Goal: Transaction & Acquisition: Purchase product/service

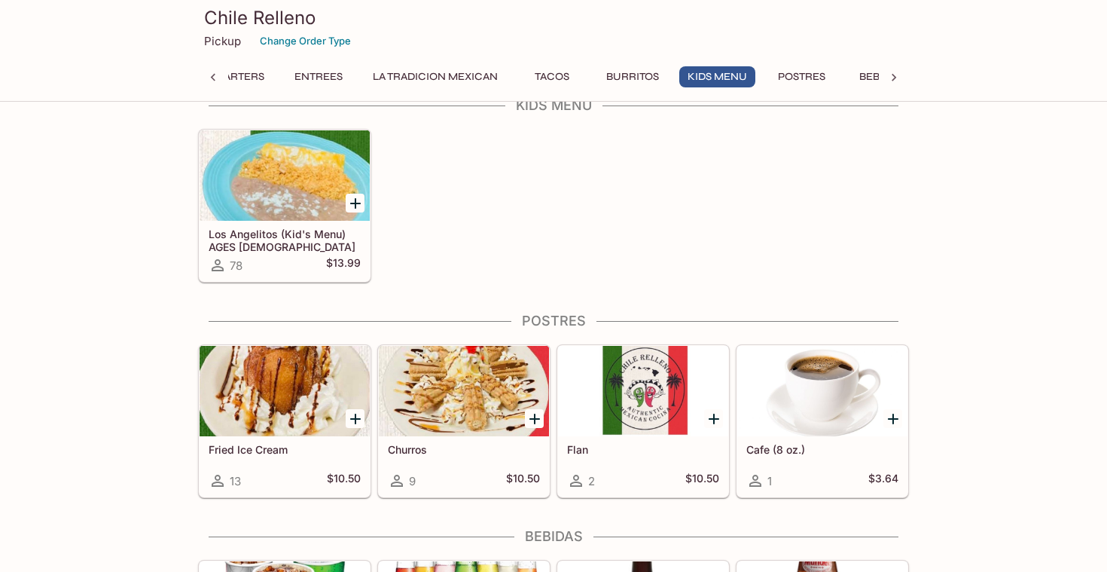
scroll to position [2153, 0]
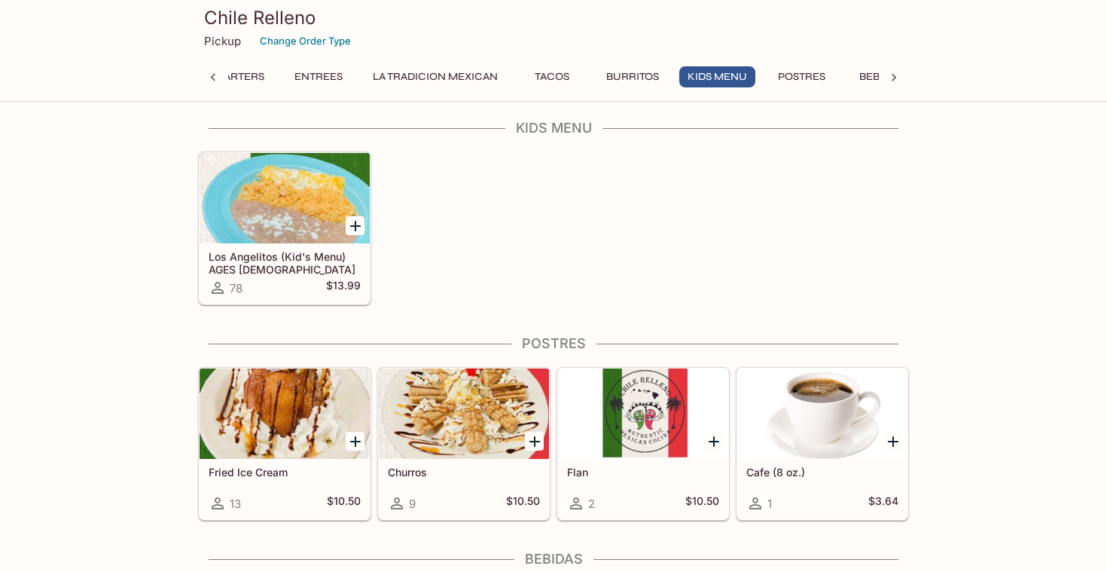
click at [253, 184] on div at bounding box center [285, 198] width 170 height 90
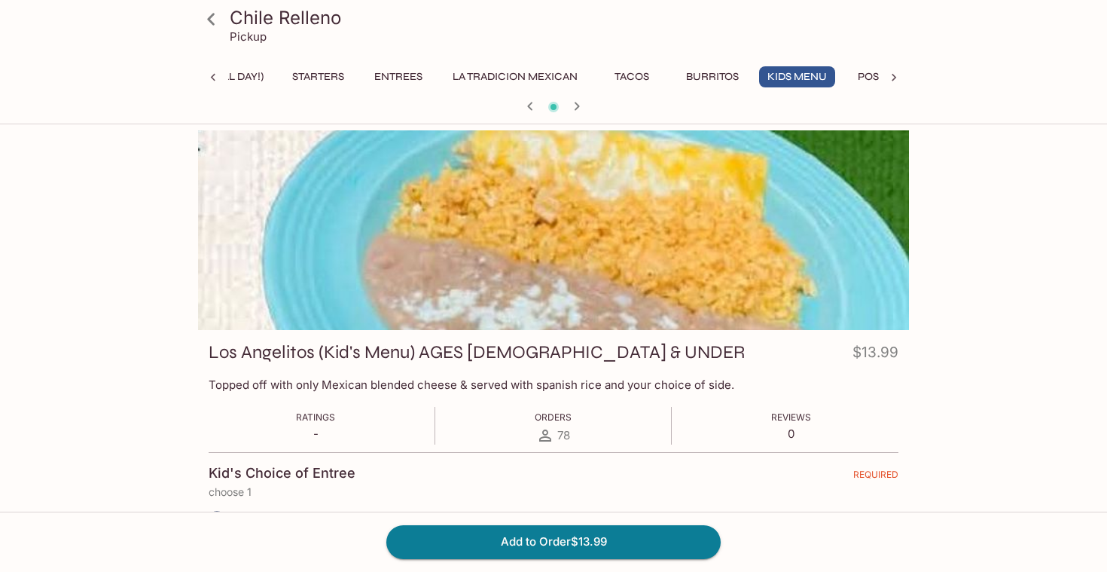
click at [207, 78] on icon at bounding box center [213, 77] width 15 height 15
click at [206, 22] on icon at bounding box center [211, 19] width 26 height 26
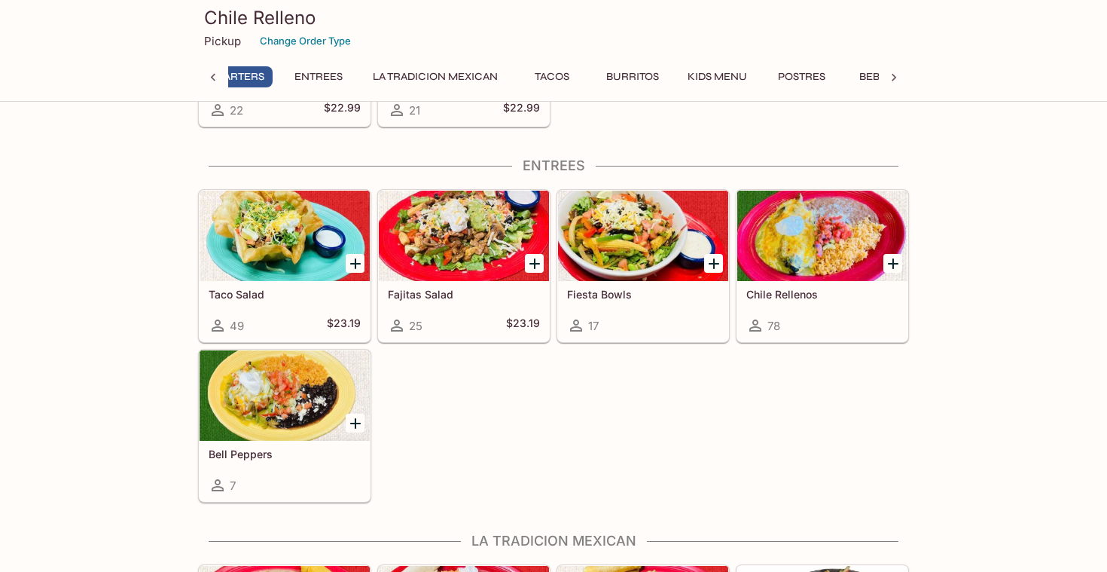
scroll to position [779, 0]
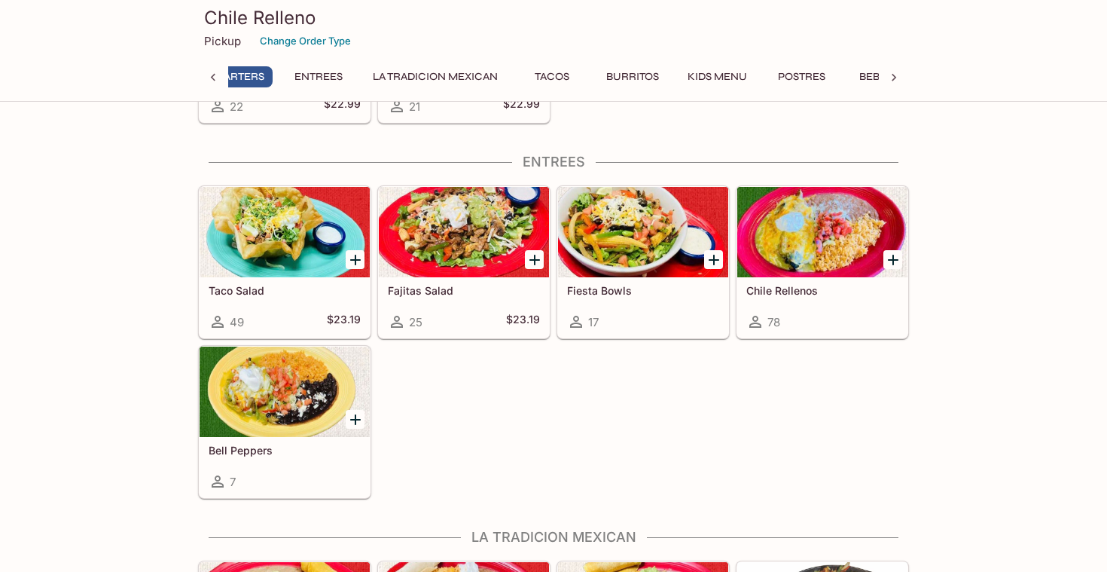
click at [843, 306] on div "Chile Rellenos 78" at bounding box center [822, 307] width 170 height 60
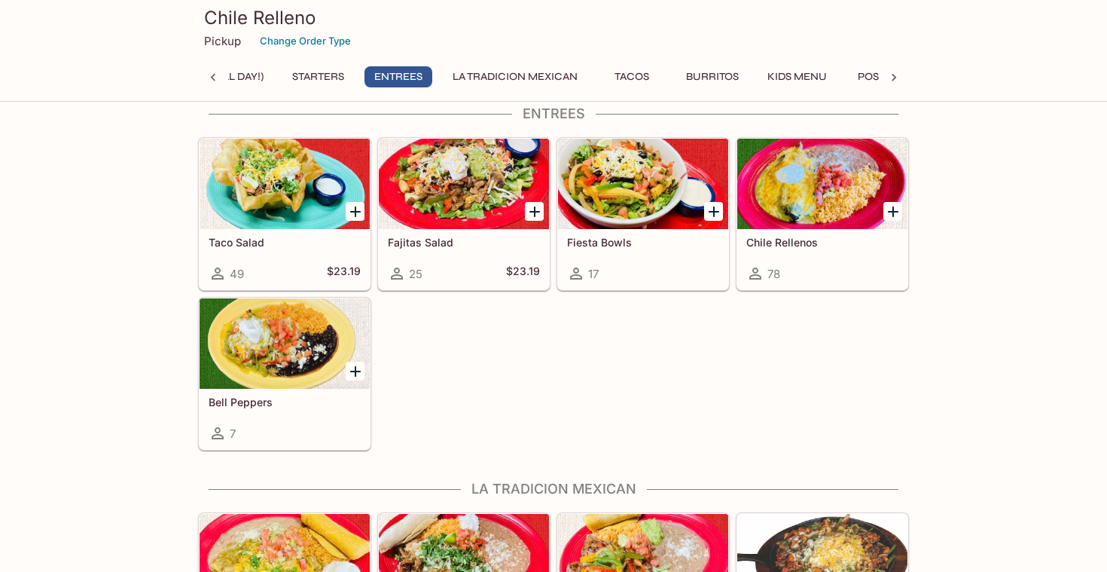
scroll to position [822, 0]
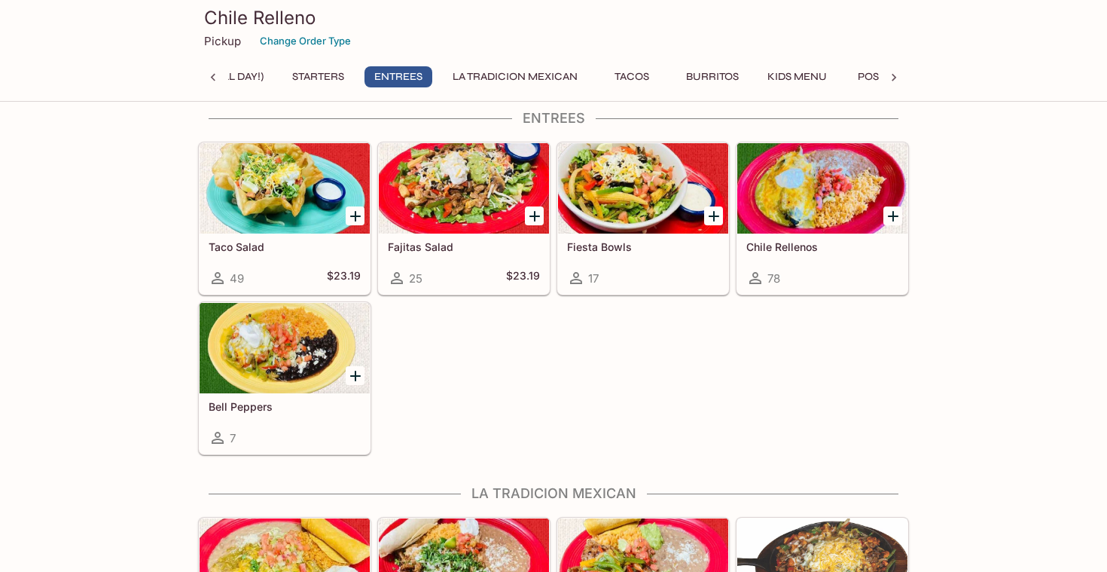
click at [312, 310] on div at bounding box center [285, 348] width 170 height 90
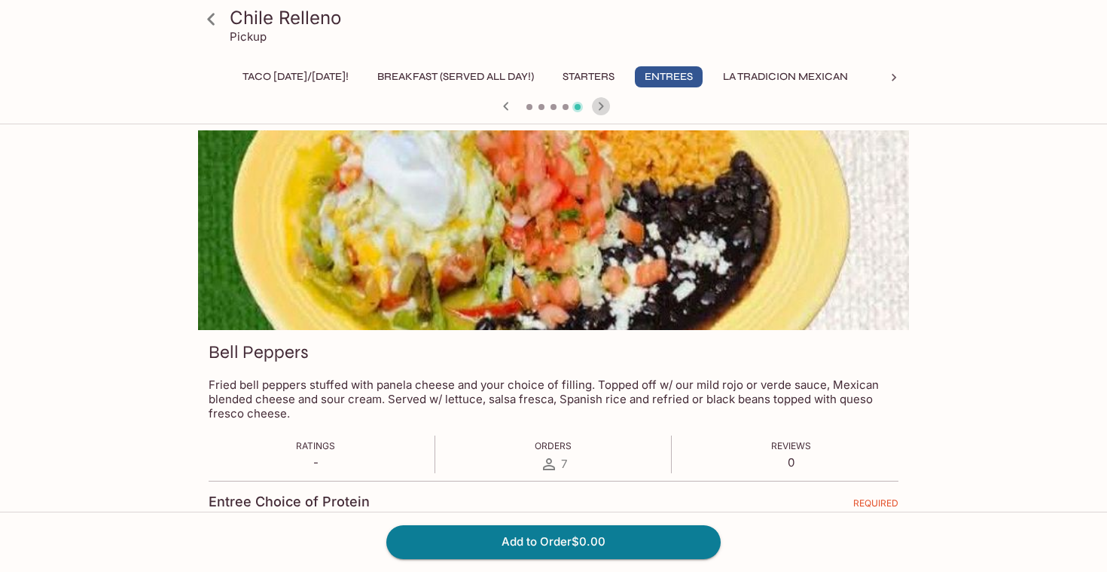
click at [599, 110] on icon "button" at bounding box center [601, 106] width 18 height 18
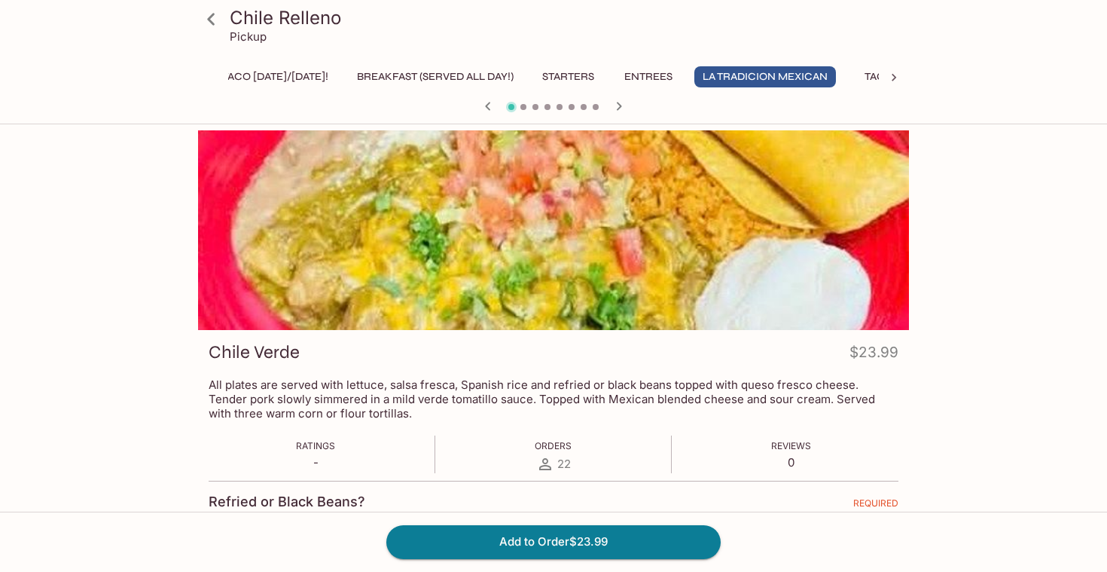
scroll to position [0, 21]
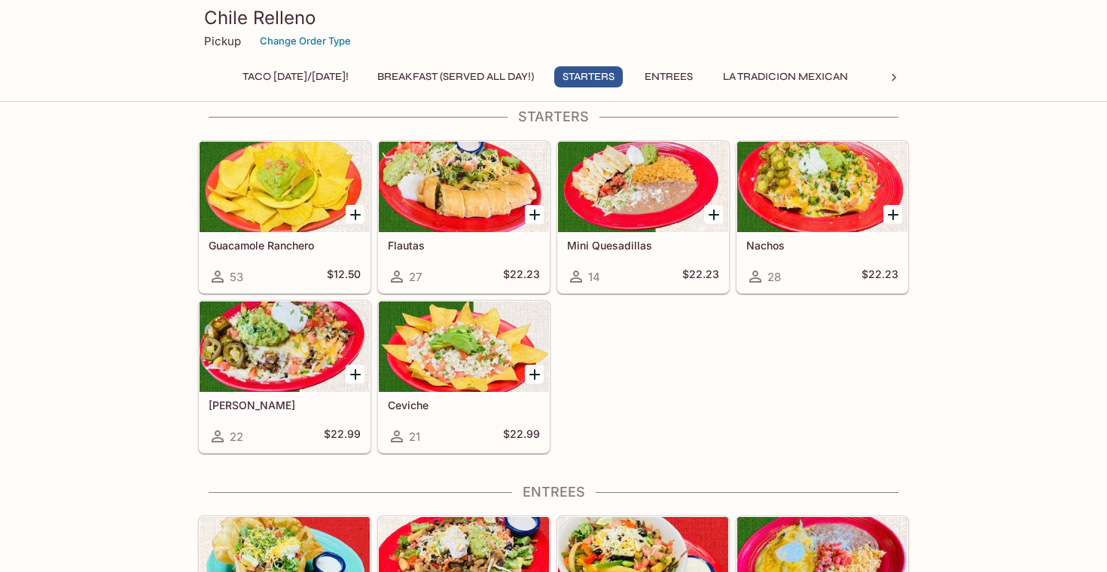
scroll to position [450, 0]
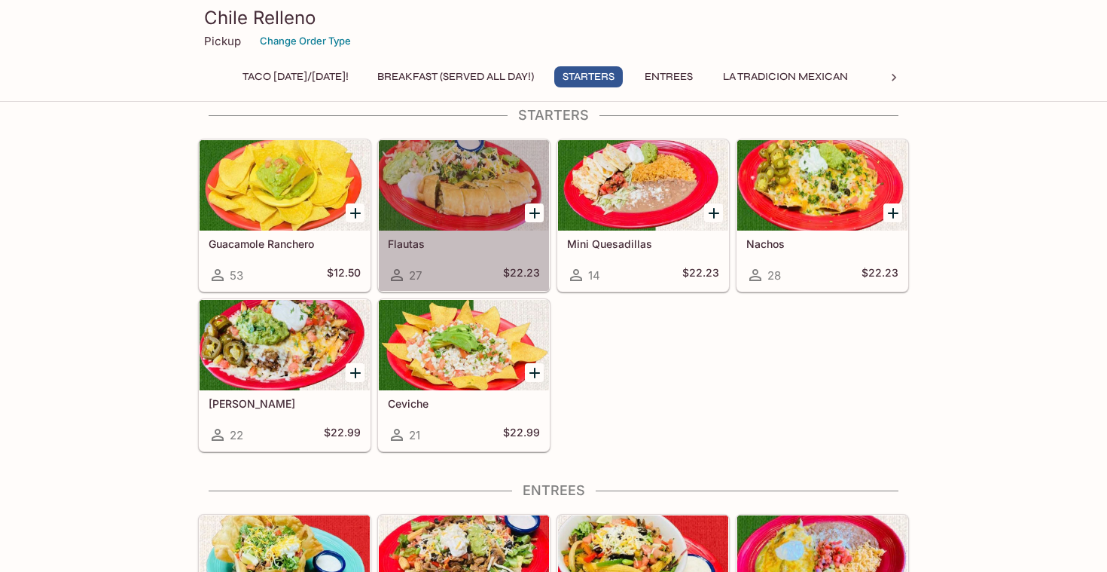
click at [473, 202] on div at bounding box center [464, 185] width 170 height 90
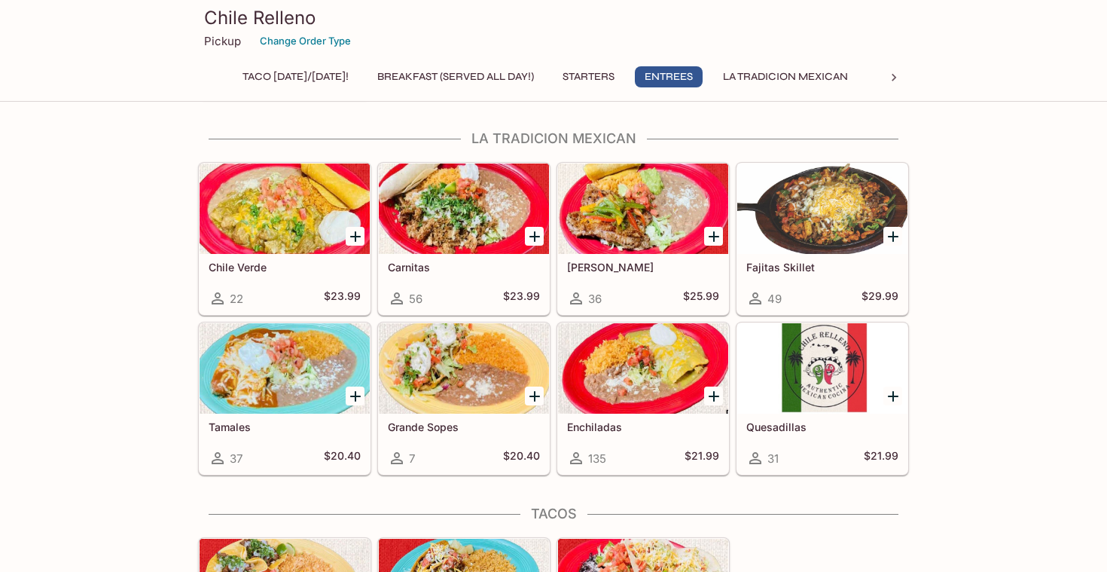
scroll to position [1178, 0]
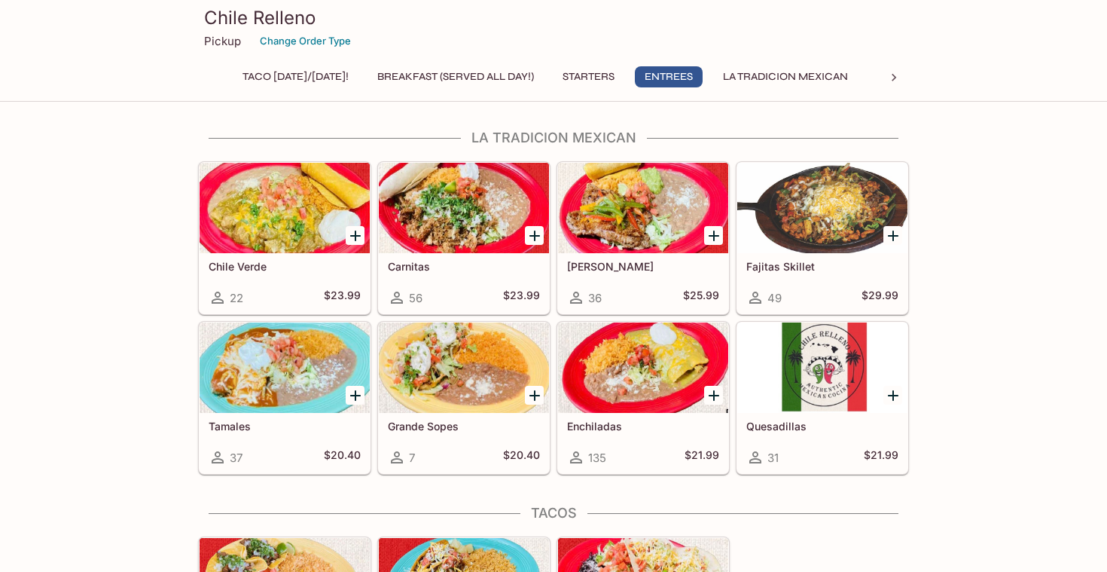
click at [626, 236] on div at bounding box center [643, 208] width 170 height 90
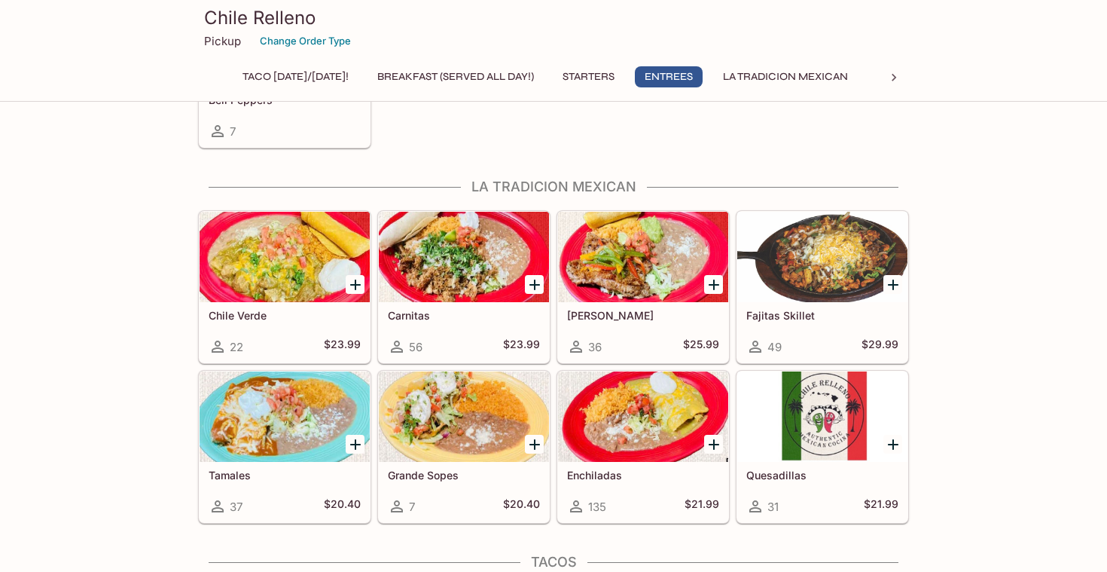
scroll to position [1164, 0]
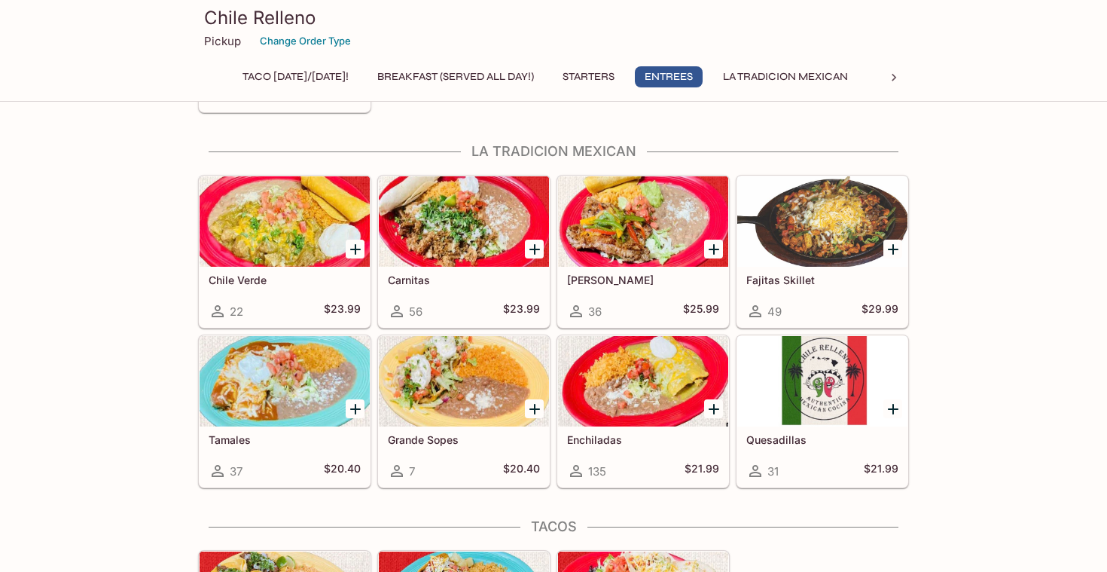
click at [462, 410] on div at bounding box center [464, 381] width 170 height 90
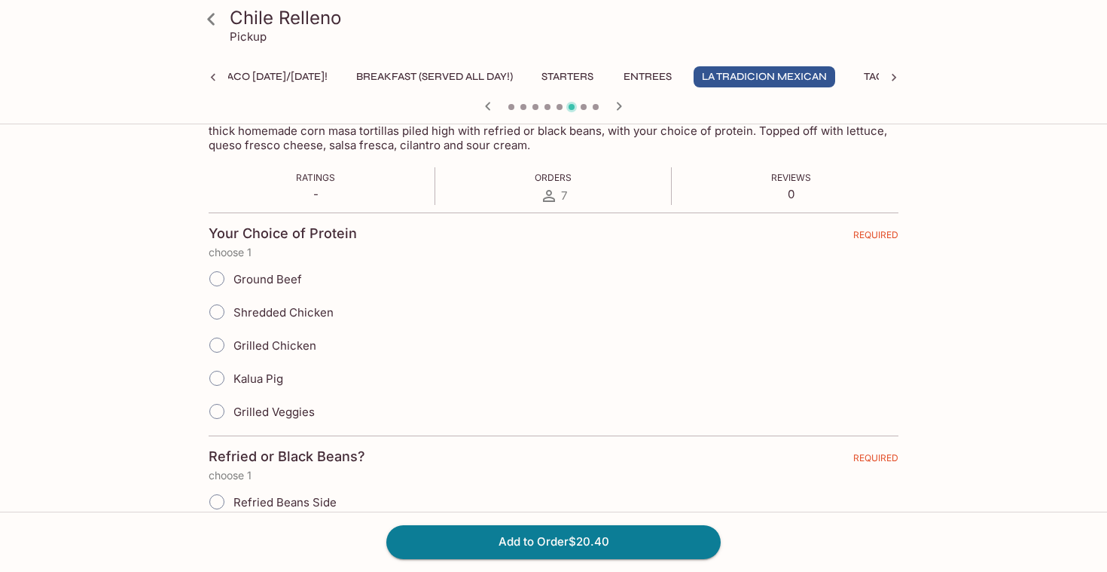
scroll to position [284, 0]
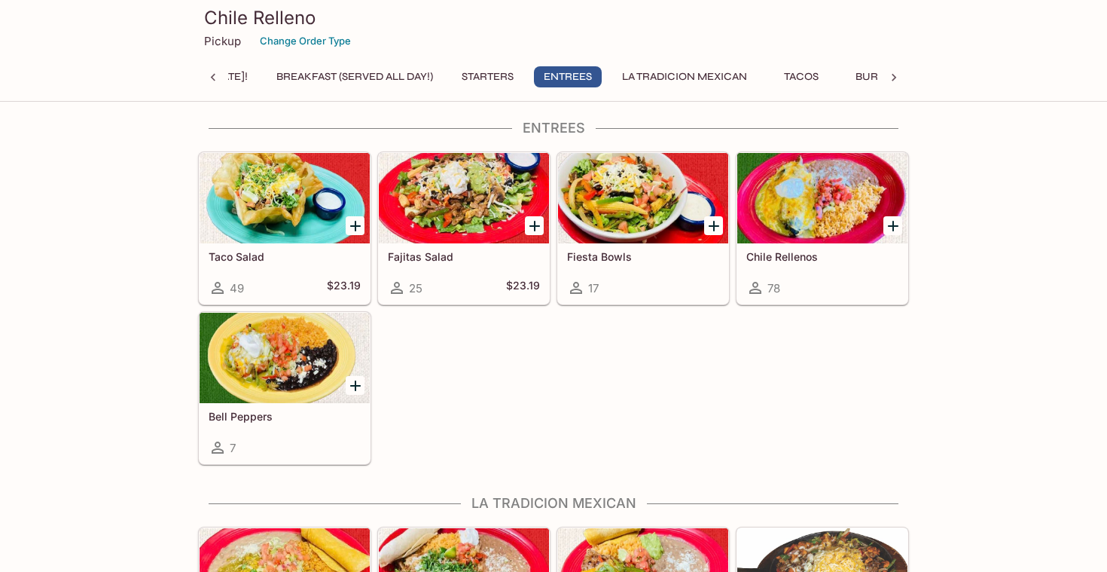
scroll to position [809, 0]
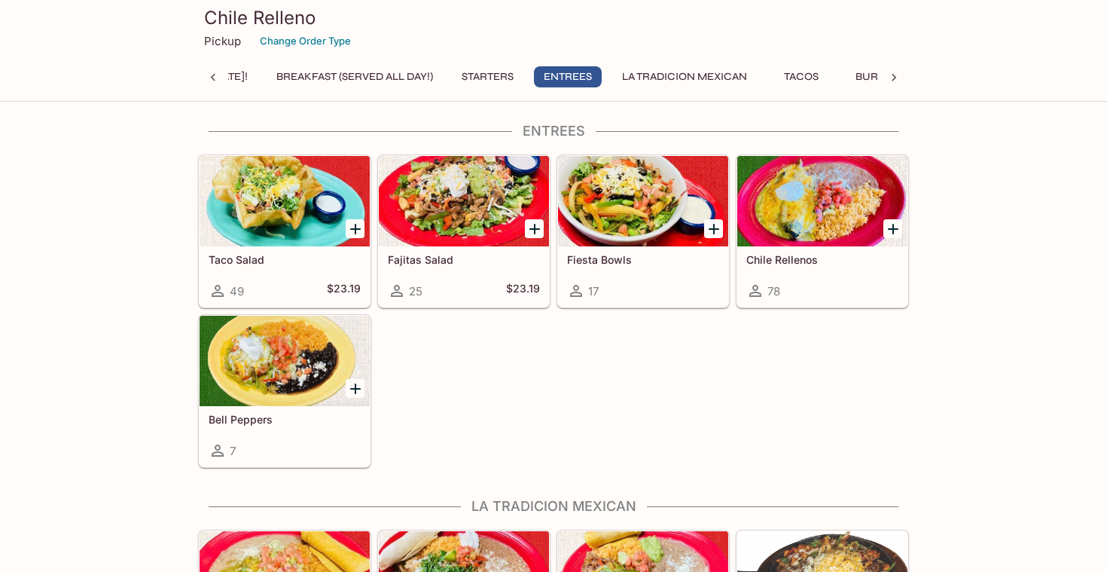
click at [761, 223] on div at bounding box center [822, 201] width 170 height 90
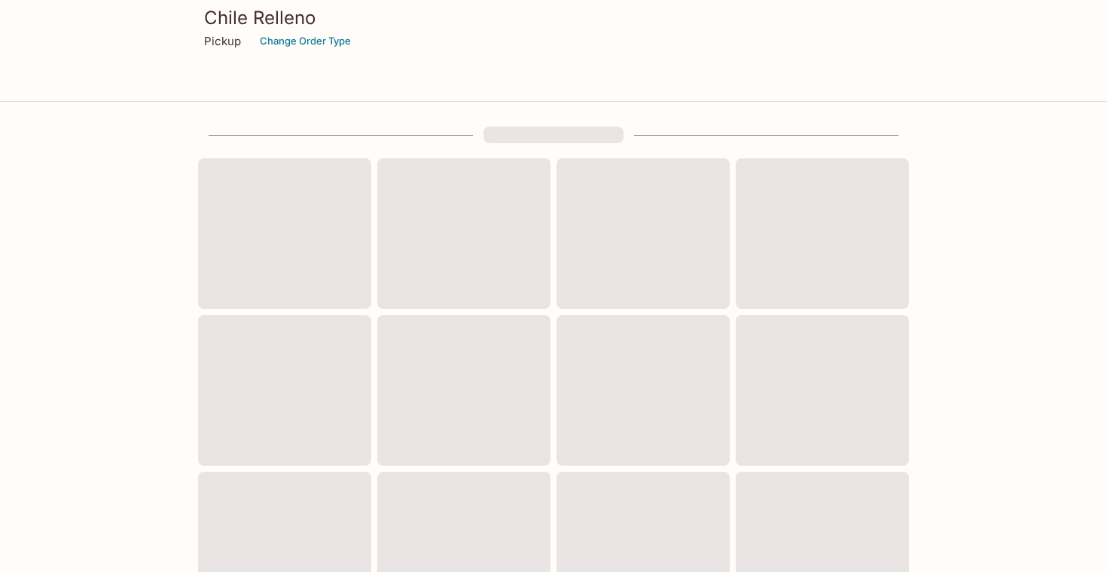
scroll to position [520, 0]
